Goal: Transaction & Acquisition: Purchase product/service

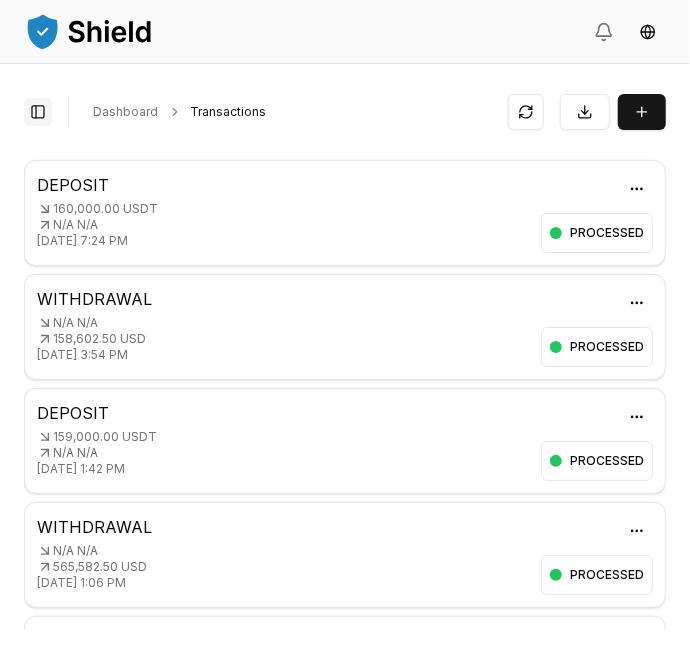
click at [26, 108] on button "Toggle Sidebar" at bounding box center [38, 112] width 28 height 28
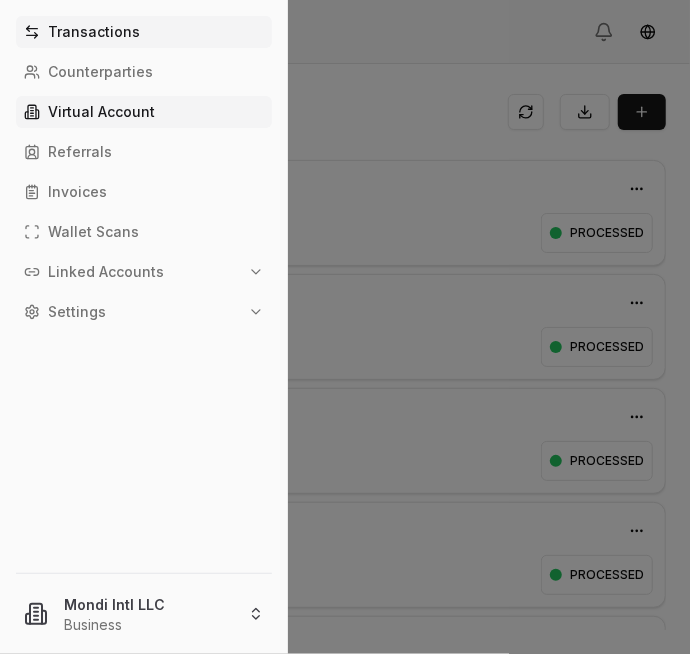
click at [84, 107] on p "Virtual Account" at bounding box center [101, 112] width 107 height 14
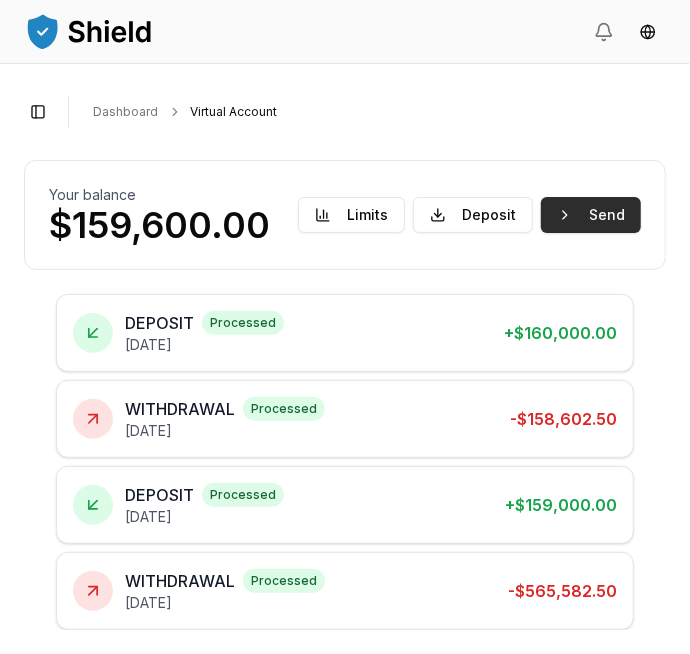
click at [616, 208] on button "Send" at bounding box center [591, 215] width 100 height 36
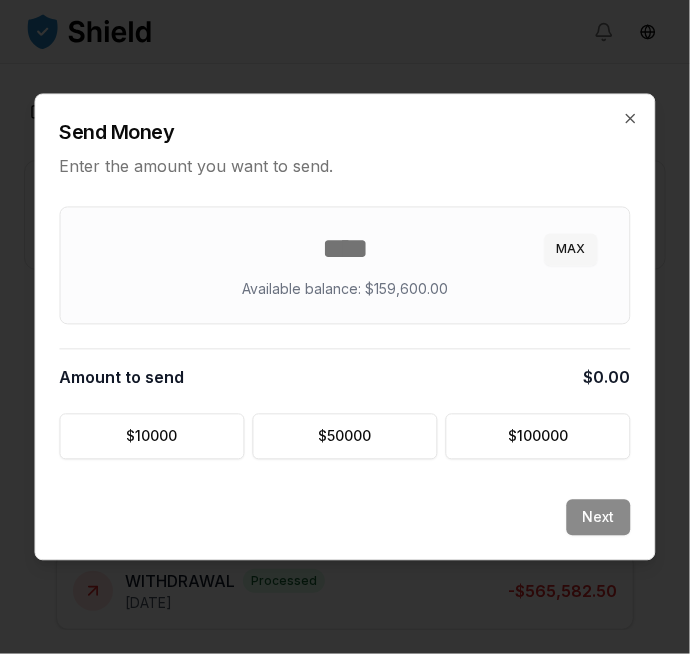
click at [577, 251] on button "MAX" at bounding box center [571, 250] width 53 height 32
type input "******"
click at [606, 511] on button "Next" at bounding box center [599, 518] width 64 height 36
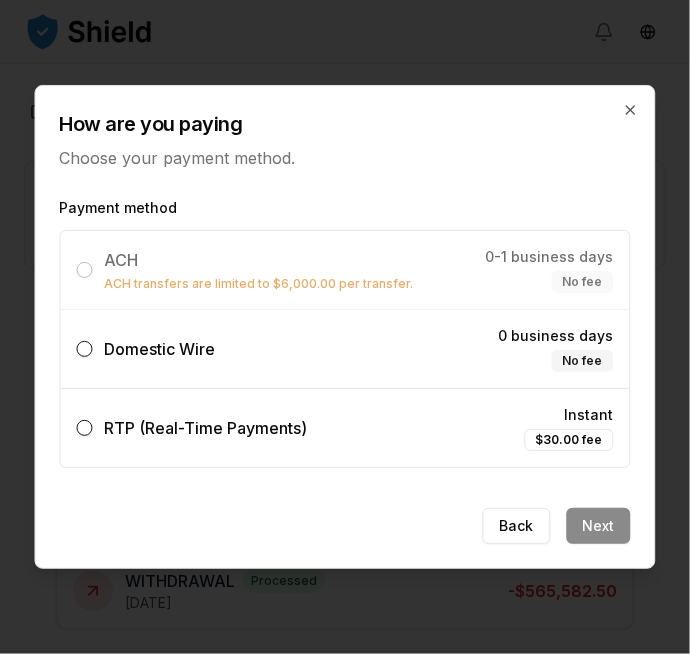
click at [501, 341] on label "Domestic Wire 0 business days No fee" at bounding box center [345, 349] width 569 height 78
click at [93, 341] on button "Domestic Wire 0 business days No fee" at bounding box center [85, 349] width 16 height 16
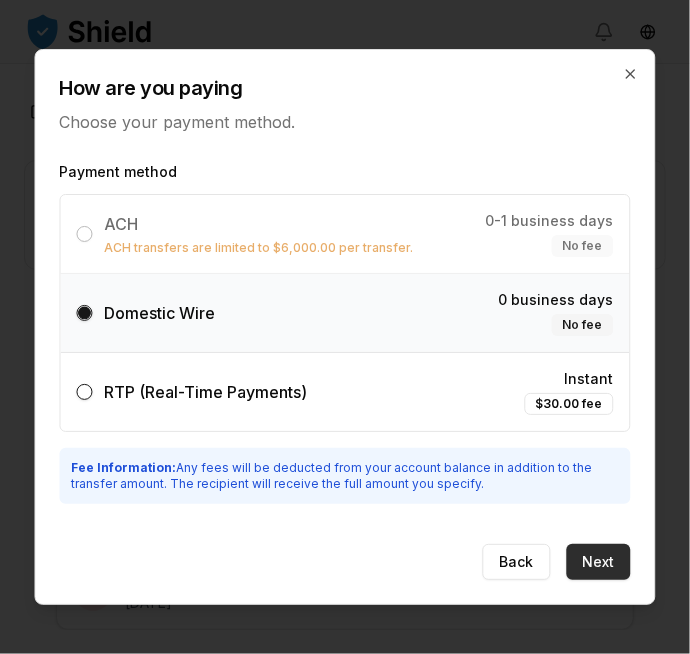
click at [624, 558] on button "Next" at bounding box center [599, 562] width 64 height 36
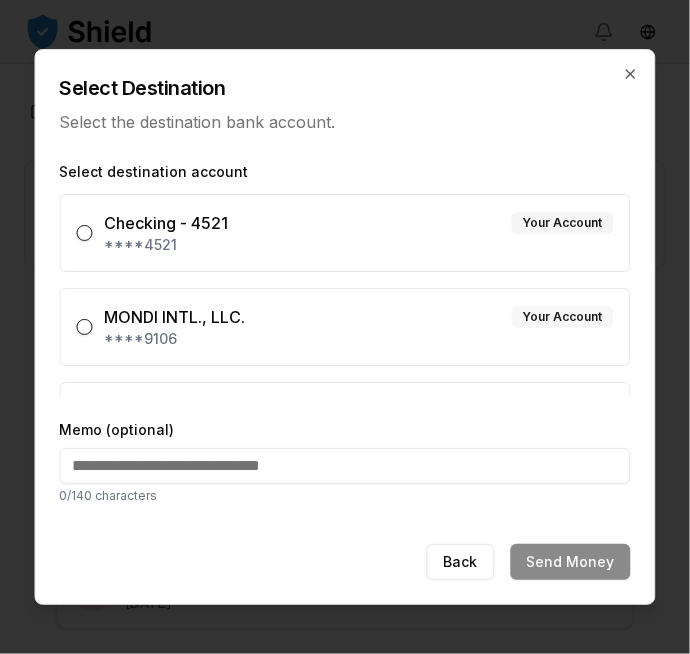
click at [515, 322] on div "Your Account" at bounding box center [563, 317] width 102 height 22
click at [93, 322] on button "MONDI INTL., LLC. Your Account ****9106" at bounding box center [85, 327] width 16 height 16
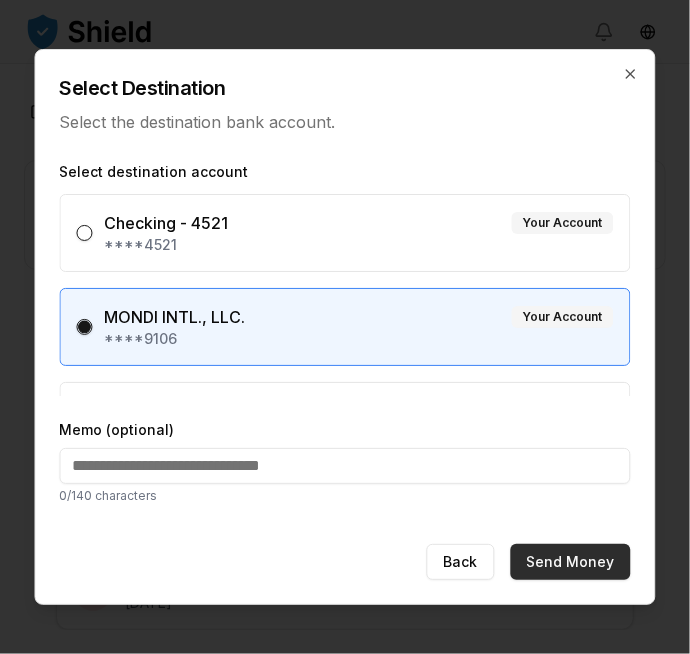
click at [597, 558] on button "Send Money" at bounding box center [571, 562] width 120 height 36
